Goal: Find specific page/section

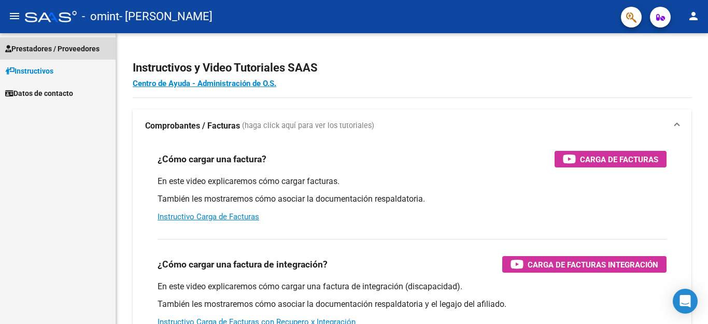
click at [71, 48] on span "Prestadores / Proveedores" at bounding box center [52, 48] width 94 height 11
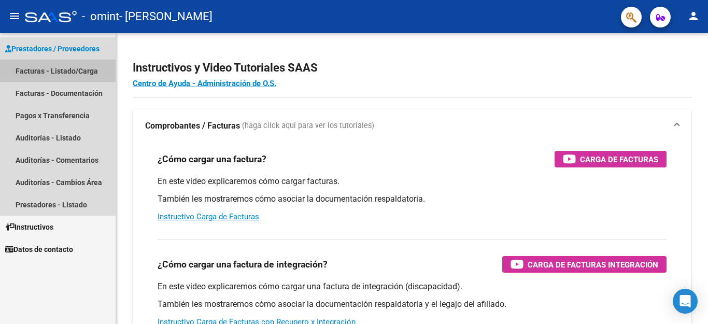
click at [28, 69] on link "Facturas - Listado/Carga" at bounding box center [58, 71] width 116 height 22
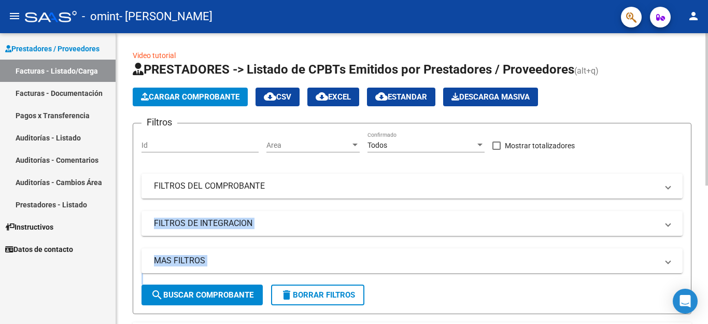
click at [707, 182] on div "Video tutorial PRESTADORES -> Listado de CPBTs Emitidos por Prestadores / Prove…" at bounding box center [413, 305] width 594 height 545
click at [707, 242] on div at bounding box center [706, 178] width 3 height 291
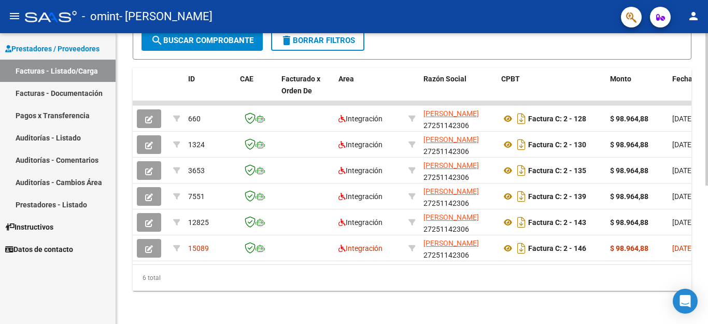
click at [707, 185] on div at bounding box center [706, 109] width 3 height 152
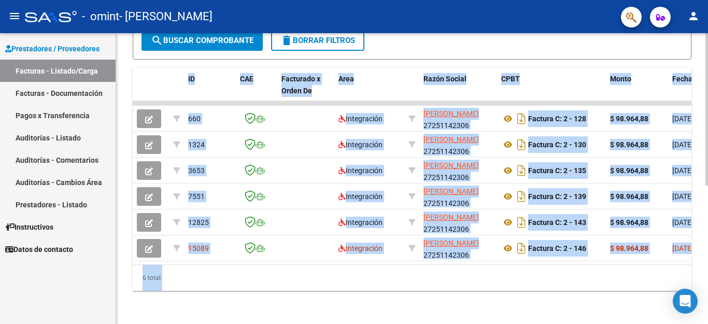
click at [698, 240] on div "Video tutorial PRESTADORES -> Listado de CPBTs Emitidos por Prestadores / Prove…" at bounding box center [412, 51] width 592 height 545
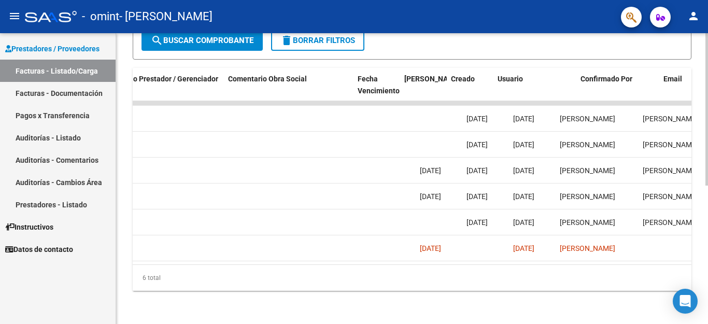
scroll to position [0, 1625]
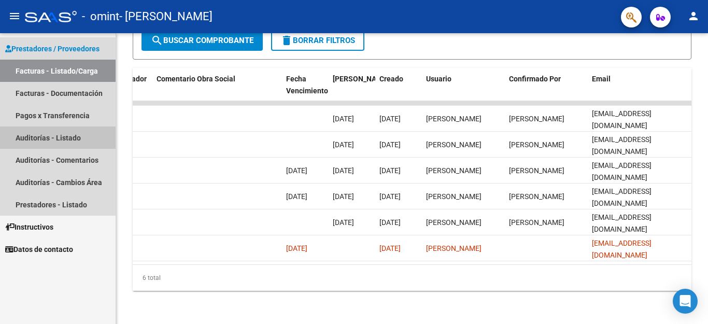
click at [46, 141] on link "Auditorías - Listado" at bounding box center [58, 137] width 116 height 22
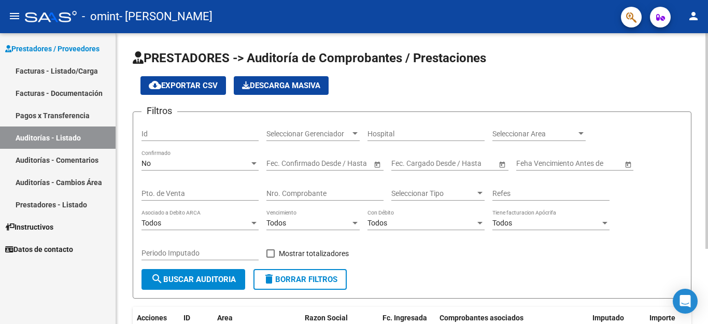
scroll to position [102, 0]
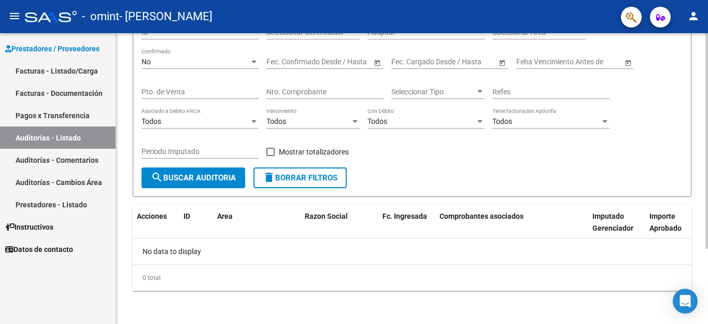
click at [706, 258] on div at bounding box center [706, 178] width 3 height 291
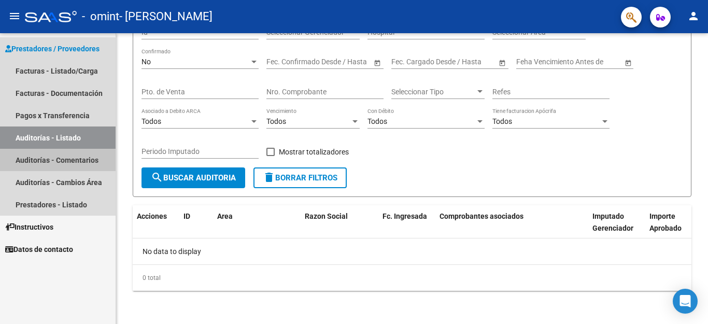
click at [37, 161] on link "Auditorías - Comentarios" at bounding box center [58, 160] width 116 height 22
